Goal: Transaction & Acquisition: Purchase product/service

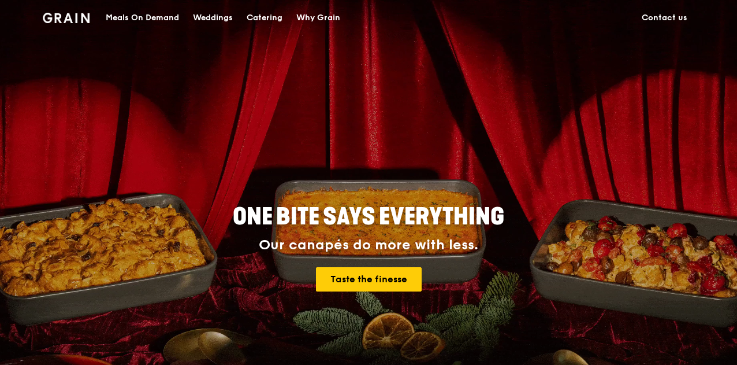
click at [259, 17] on div "Catering" at bounding box center [265, 18] width 36 height 35
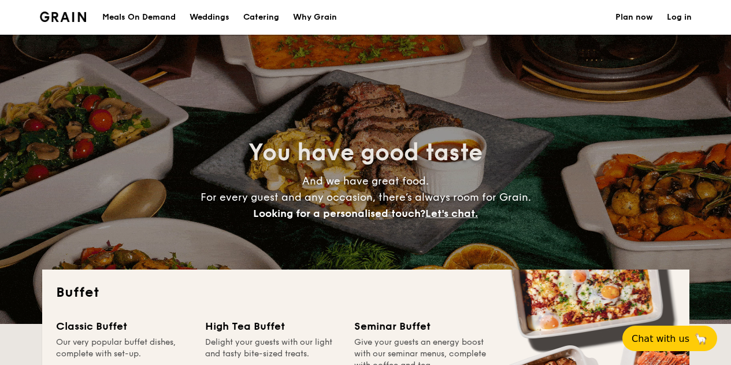
select select
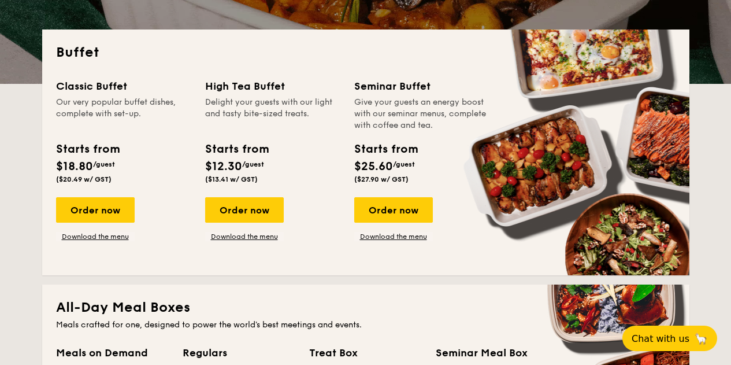
scroll to position [237, 0]
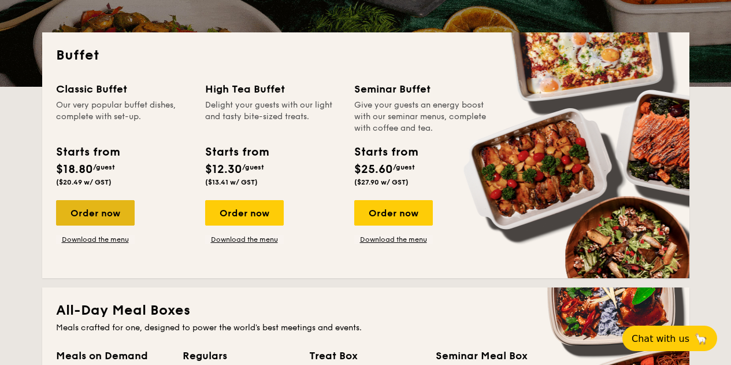
click at [94, 212] on div "Order now" at bounding box center [95, 212] width 79 height 25
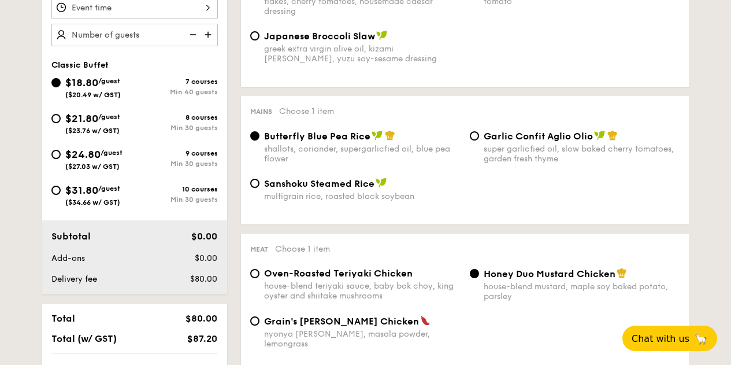
scroll to position [397, 0]
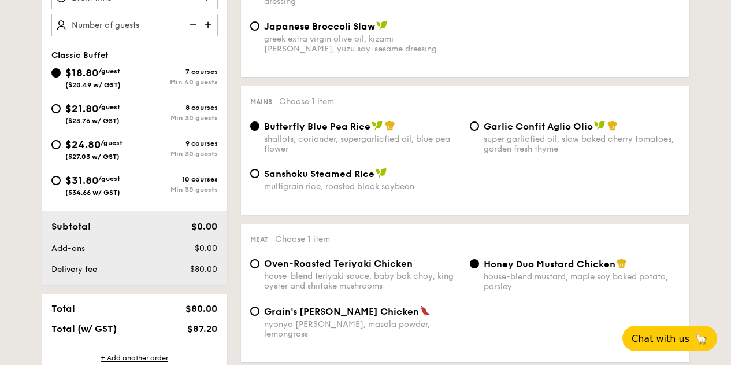
click at [510, 125] on span "Garlic Confit Aglio Olio" at bounding box center [538, 126] width 109 height 11
click at [479, 125] on input "Garlic Confit Aglio Olio super garlicfied oil, slow baked cherry tomatoes, gard…" at bounding box center [474, 125] width 9 height 9
radio input "true"
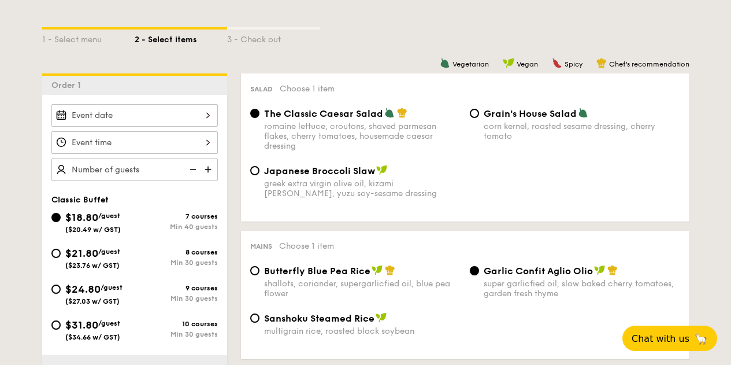
scroll to position [90, 0]
